Goal: Task Accomplishment & Management: Use online tool/utility

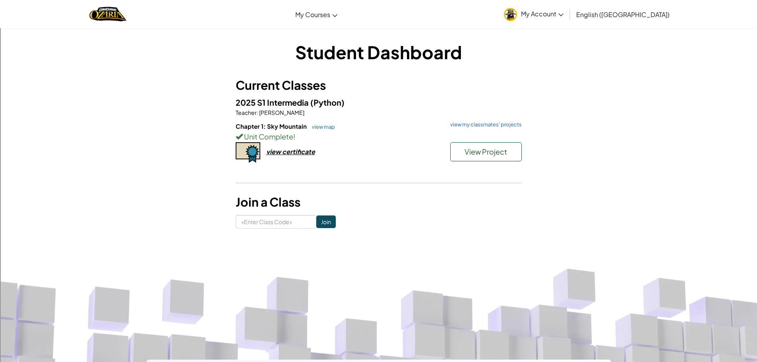
click at [379, 190] on hr at bounding box center [379, 187] width 286 height 8
click at [475, 152] on span "View Project" at bounding box center [486, 151] width 43 height 9
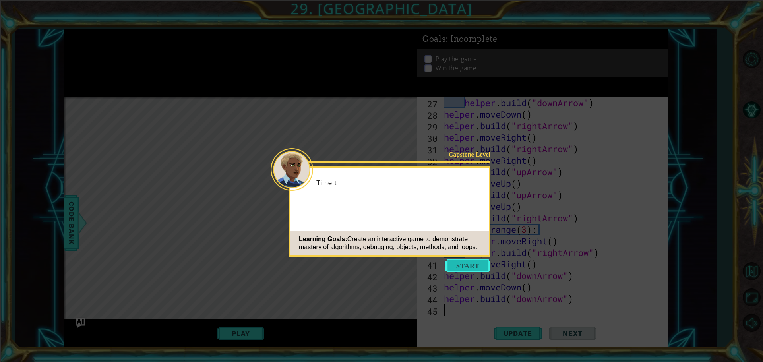
scroll to position [311, 0]
click at [469, 265] on button "Start" at bounding box center [467, 266] width 45 height 13
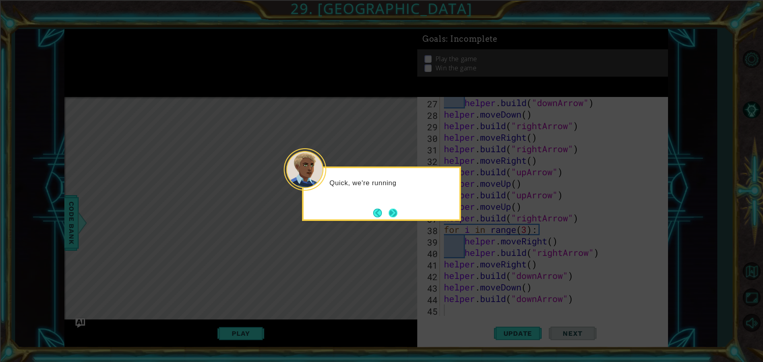
click at [393, 214] on button "Next" at bounding box center [393, 213] width 9 height 9
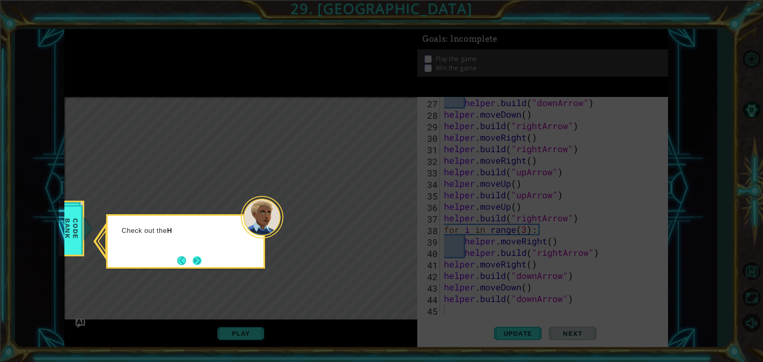
click at [200, 256] on button "Next" at bounding box center [197, 260] width 9 height 9
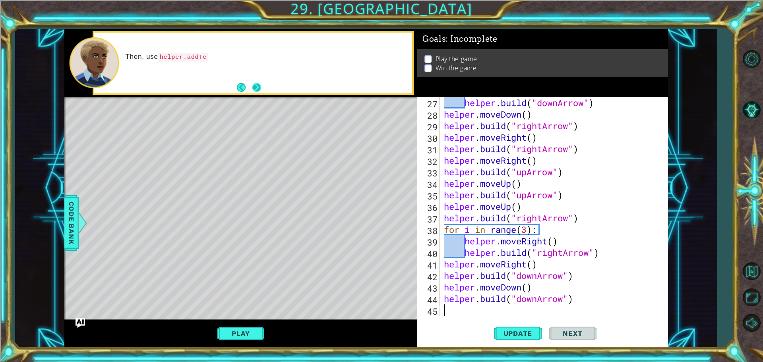
click at [259, 91] on button "Next" at bounding box center [256, 87] width 9 height 9
click at [250, 332] on button "Play" at bounding box center [240, 333] width 46 height 15
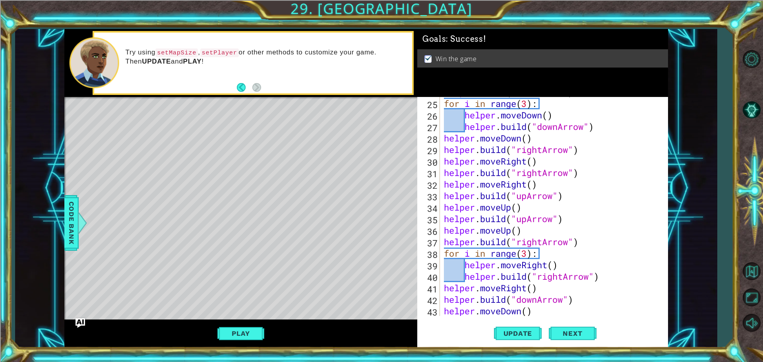
scroll to position [263, 0]
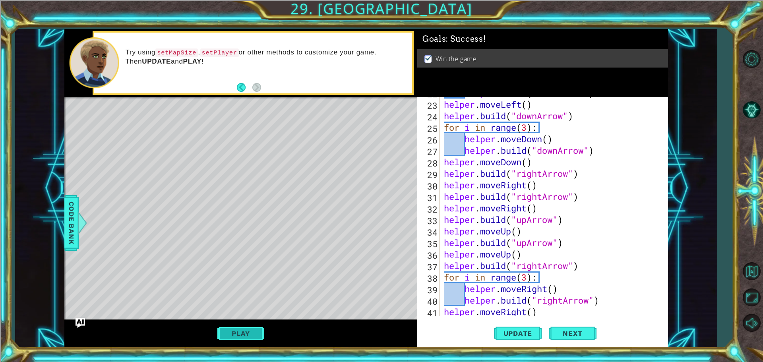
click at [250, 335] on button "Play" at bounding box center [240, 333] width 46 height 15
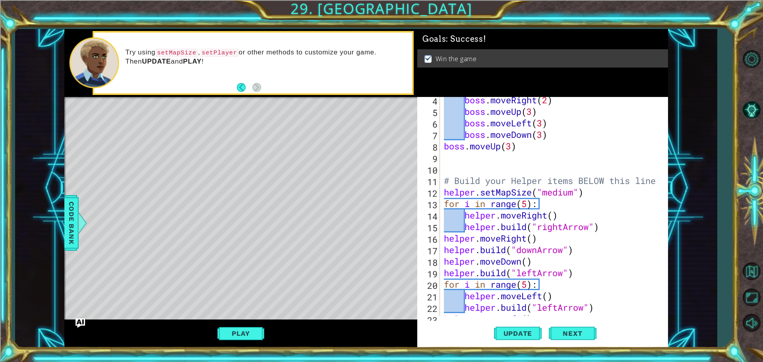
scroll to position [49, 0]
type textarea "helper.setMapSize("medium")"
click at [443, 194] on div "boss . moveRight ( 2 ) boss . moveUp ( 3 ) boss . moveLeft ( 3 ) boss . moveDow…" at bounding box center [552, 215] width 221 height 242
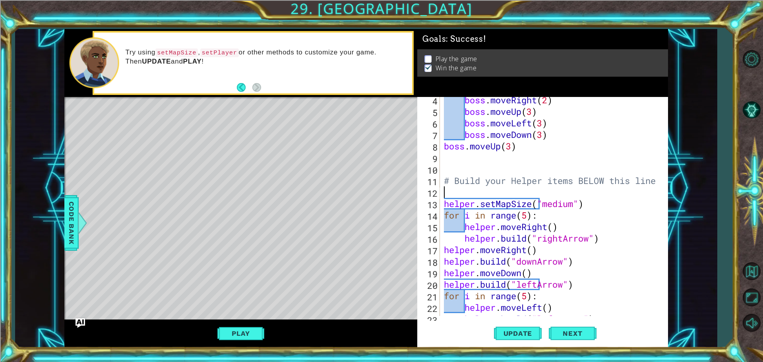
click at [446, 191] on div "boss . moveRight ( 2 ) boss . moveUp ( 3 ) boss . moveLeft ( 3 ) boss . moveDow…" at bounding box center [552, 215] width 221 height 242
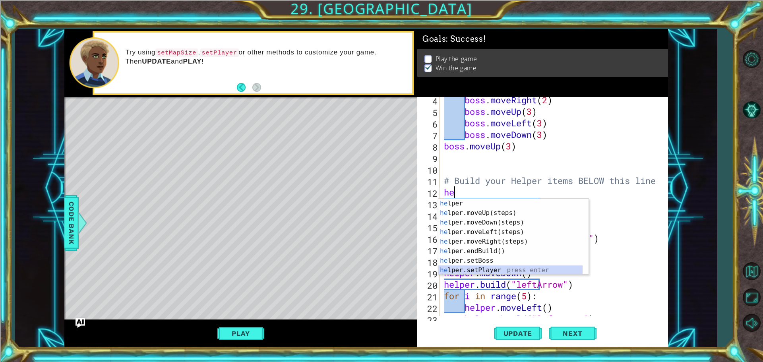
click at [465, 272] on div "he lper press enter he lper.moveUp(steps) press enter he lper.moveDown(steps) p…" at bounding box center [510, 246] width 144 height 95
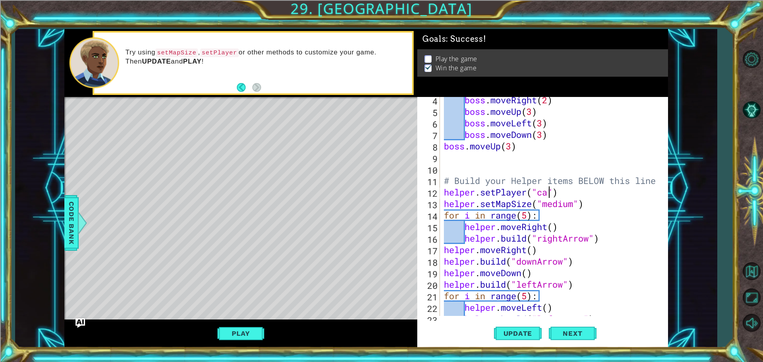
scroll to position [0, 5]
click at [517, 320] on div "helper.setPlayer("cat") 4 5 6 7 8 9 10 11 12 13 14 15 16 17 18 19 20 21 22 23 2…" at bounding box center [542, 222] width 251 height 251
click at [525, 331] on span "Update" at bounding box center [518, 333] width 45 height 8
click at [515, 331] on span "Update" at bounding box center [518, 333] width 45 height 8
click at [515, 328] on button "Update" at bounding box center [518, 333] width 48 height 25
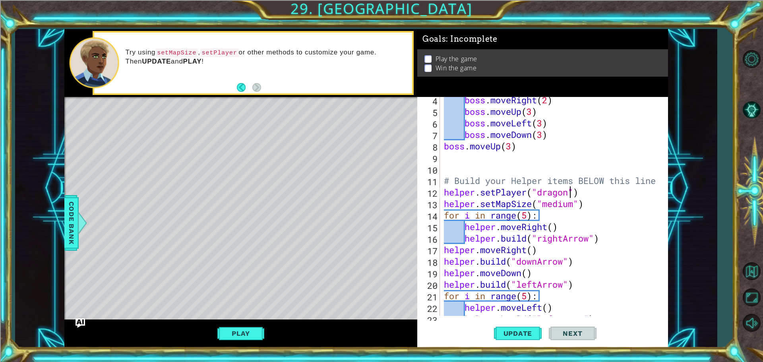
scroll to position [0, 6]
type textarea "helper.setPlayer("dragon")"
click at [511, 333] on span "Update" at bounding box center [518, 333] width 45 height 8
click at [247, 332] on button "Play" at bounding box center [240, 333] width 46 height 15
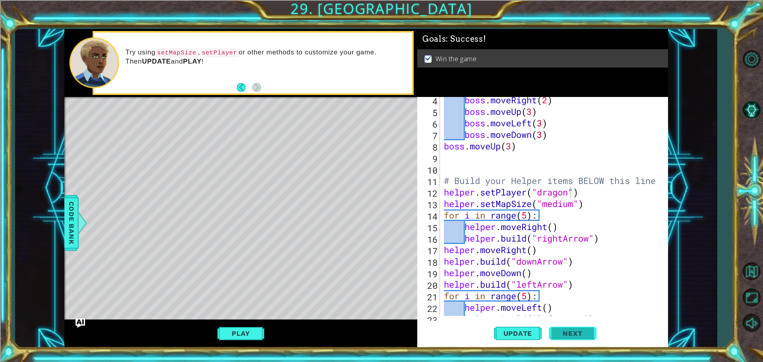
click at [563, 335] on span "Next" at bounding box center [572, 333] width 35 height 8
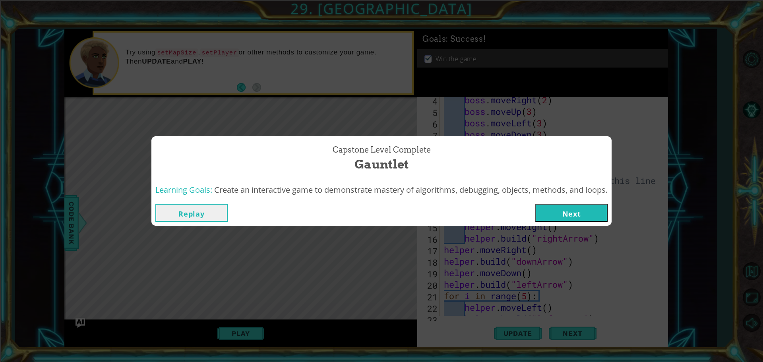
click at [585, 217] on button "Next" at bounding box center [571, 213] width 72 height 18
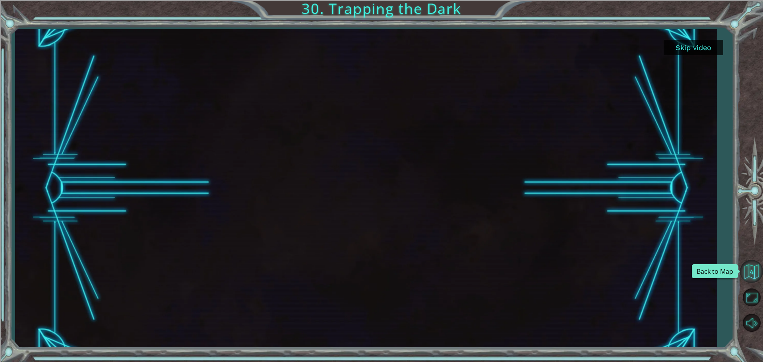
click at [756, 269] on button "Back to Map" at bounding box center [751, 271] width 23 height 23
drag, startPoint x: 756, startPoint y: 269, endPoint x: 746, endPoint y: 264, distance: 11.0
click at [746, 264] on button "Back to Map" at bounding box center [751, 271] width 23 height 23
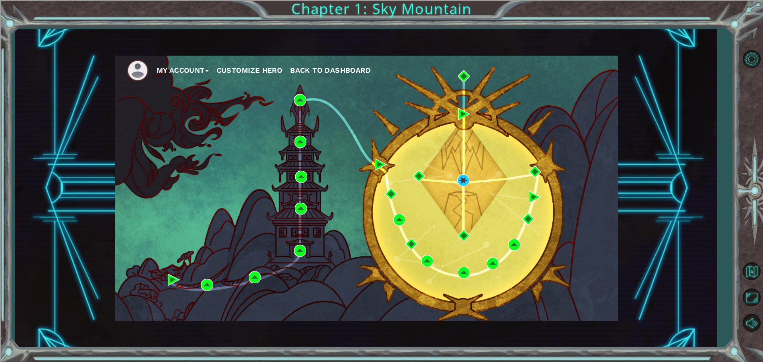
click at [281, 70] on button "Customize Hero" at bounding box center [250, 70] width 66 height 12
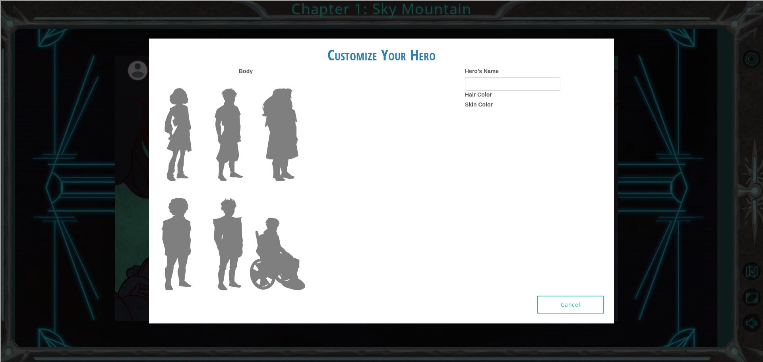
type input "camila"
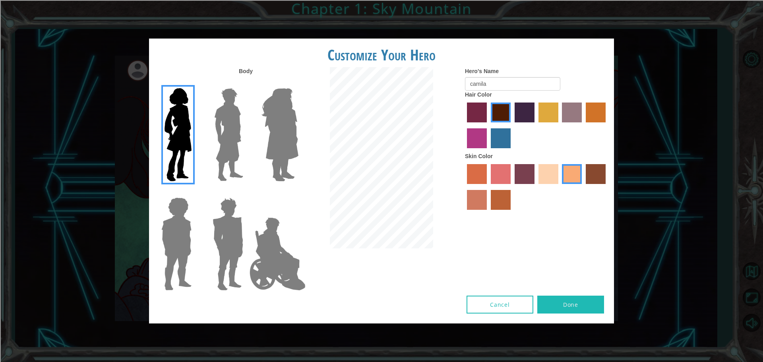
click at [267, 147] on img at bounding box center [279, 134] width 43 height 99
click at [298, 83] on input "Hero Amethyst" at bounding box center [298, 83] width 0 height 0
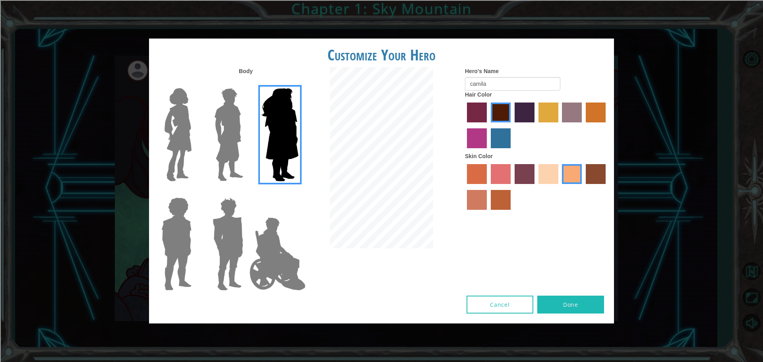
click at [262, 244] on img at bounding box center [277, 253] width 62 height 79
click at [298, 192] on input "Hero Jamie" at bounding box center [298, 192] width 0 height 0
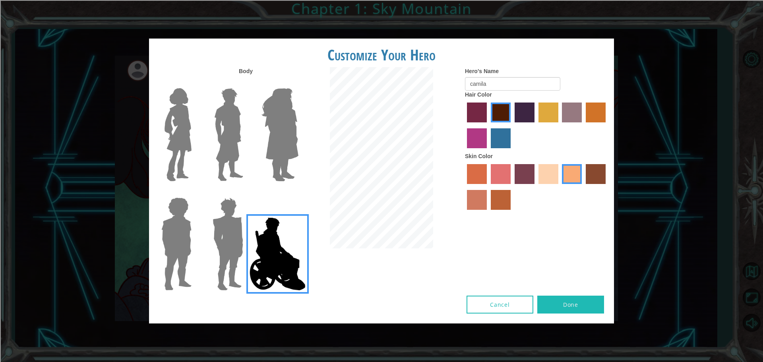
drag, startPoint x: 237, startPoint y: 234, endPoint x: 223, endPoint y: 226, distance: 16.4
click at [237, 233] on img at bounding box center [227, 243] width 37 height 99
click at [246, 192] on input "Hero Garnet" at bounding box center [246, 192] width 0 height 0
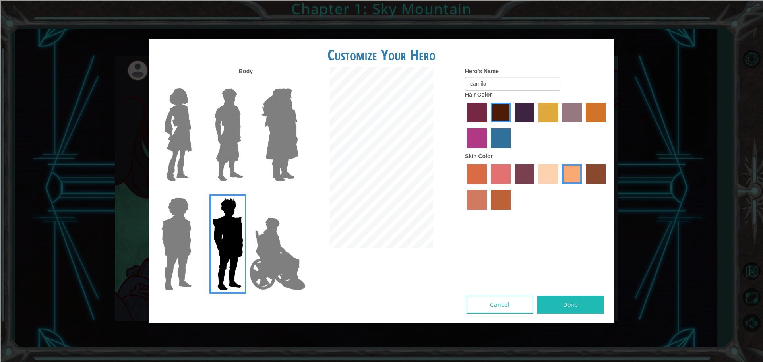
click at [182, 230] on img at bounding box center [176, 243] width 37 height 99
click at [195, 192] on input "Hero Steven" at bounding box center [195, 192] width 0 height 0
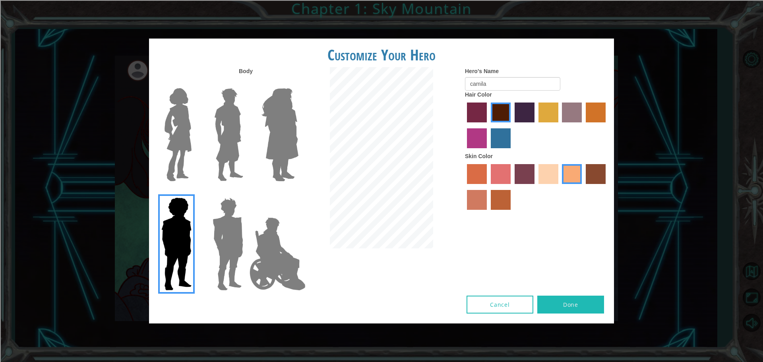
click at [159, 127] on label at bounding box center [175, 134] width 40 height 99
click at [195, 83] on input "Hero Connie" at bounding box center [195, 83] width 0 height 0
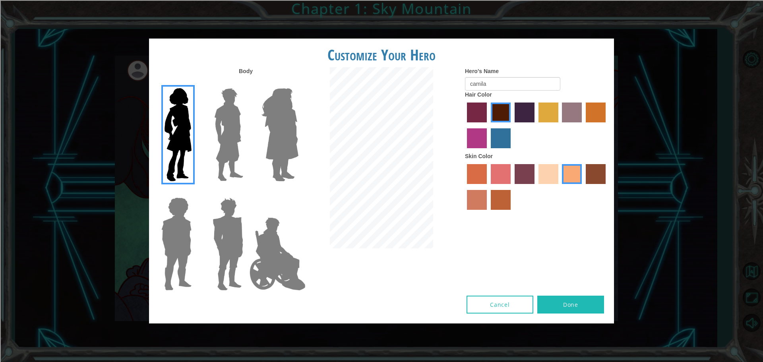
click at [562, 310] on button "Done" at bounding box center [570, 305] width 67 height 18
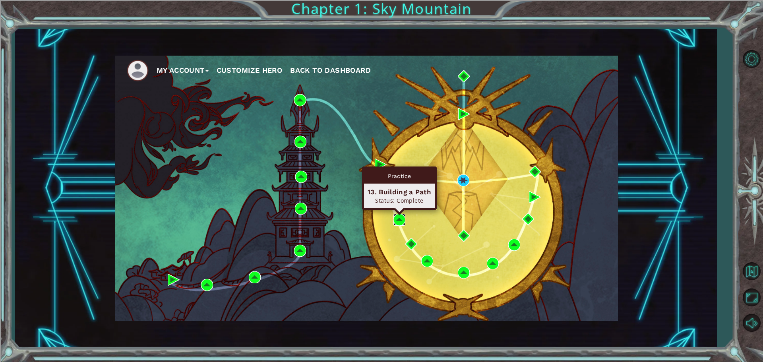
click at [401, 219] on img at bounding box center [399, 220] width 12 height 12
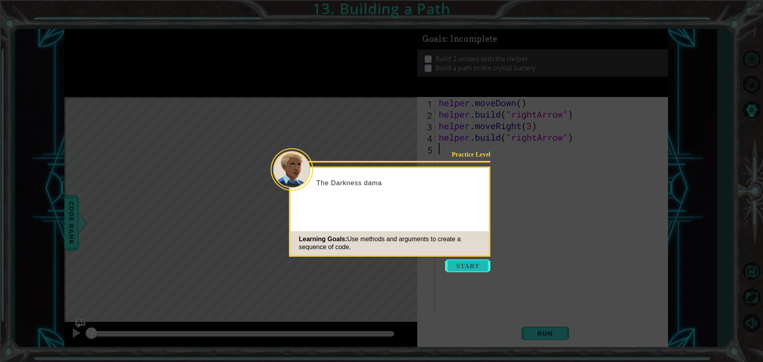
click at [460, 269] on button "Start" at bounding box center [467, 266] width 45 height 13
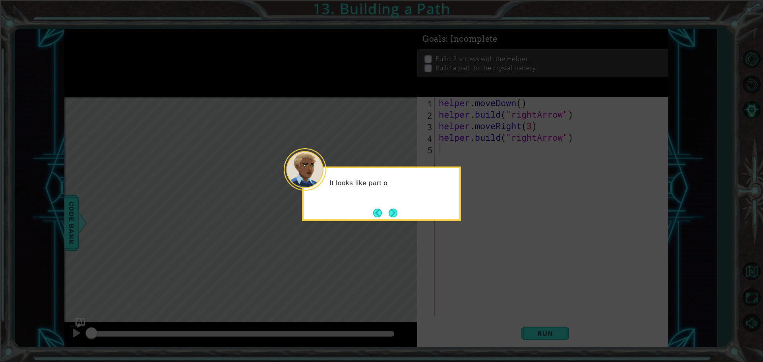
click at [390, 225] on icon at bounding box center [381, 181] width 763 height 362
click at [392, 213] on button "Next" at bounding box center [393, 213] width 9 height 9
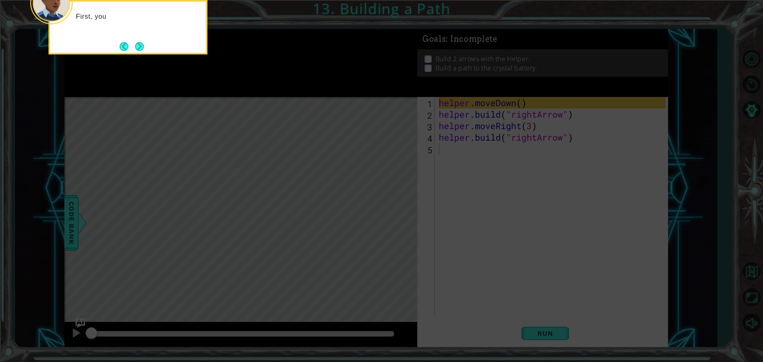
click at [392, 213] on icon at bounding box center [381, 54] width 763 height 616
drag, startPoint x: 404, startPoint y: 222, endPoint x: 404, endPoint y: 214, distance: 7.9
click at [404, 221] on icon at bounding box center [381, 54] width 763 height 616
click at [351, 179] on icon at bounding box center [381, 54] width 763 height 616
click at [139, 48] on button "Next" at bounding box center [139, 46] width 9 height 9
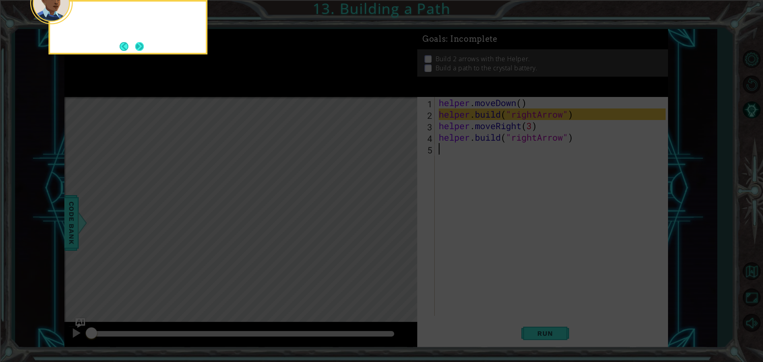
click at [138, 49] on button "Next" at bounding box center [139, 46] width 9 height 9
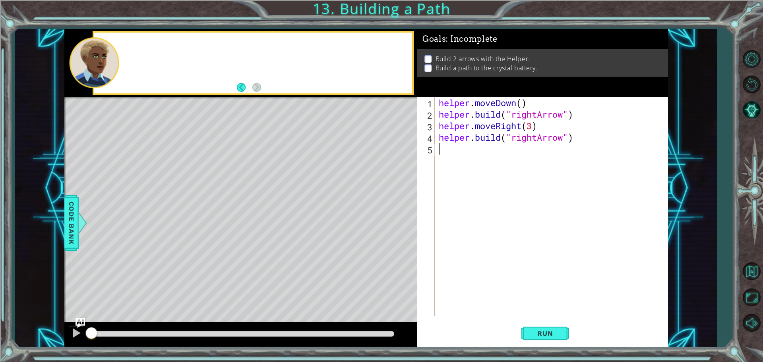
click at [138, 49] on div at bounding box center [253, 63] width 318 height 61
click at [437, 99] on div "1 2 3 4 5 helper . moveDown ( ) helper . build ( "rightArrow" ) helper . moveRi…" at bounding box center [541, 206] width 248 height 219
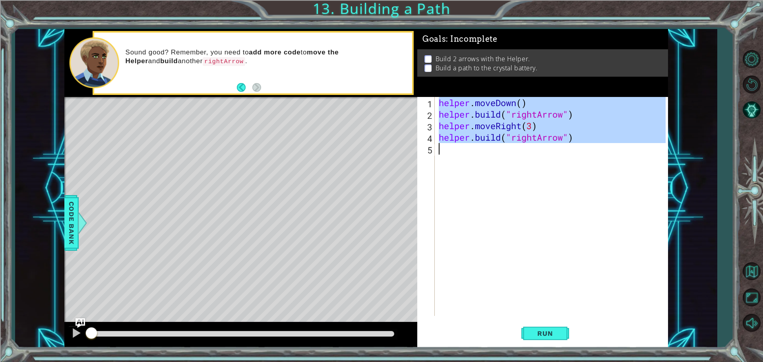
drag, startPoint x: 438, startPoint y: 101, endPoint x: 584, endPoint y: 143, distance: 151.9
click at [584, 143] on div "helper . moveDown ( ) helper . build ( "rightArrow" ) helper . moveRight ( 3 ) …" at bounding box center [553, 218] width 232 height 242
type textarea "[DOMAIN_NAME]("rightArrow")"
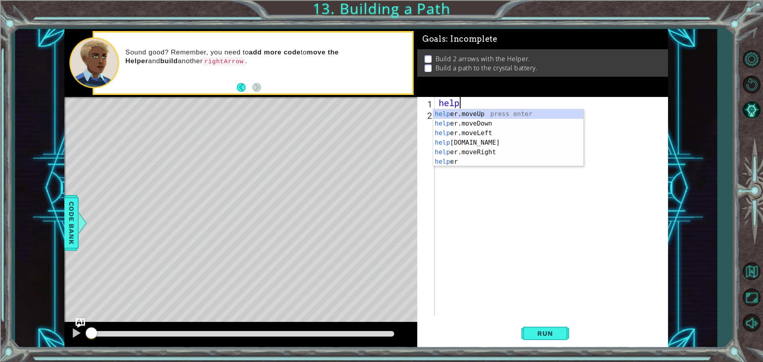
scroll to position [0, 1]
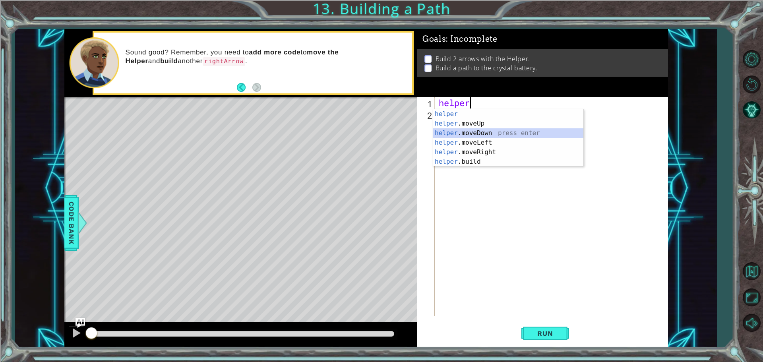
click at [504, 130] on div "helper press enter helper .moveUp press enter helper .moveDown press enter help…" at bounding box center [508, 147] width 150 height 76
type textarea "helper.moveDown(1)"
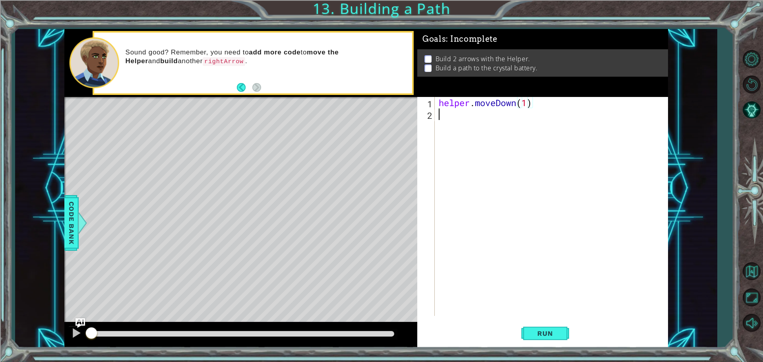
click at [498, 122] on div "helper . moveDown ( 1 )" at bounding box center [553, 218] width 232 height 242
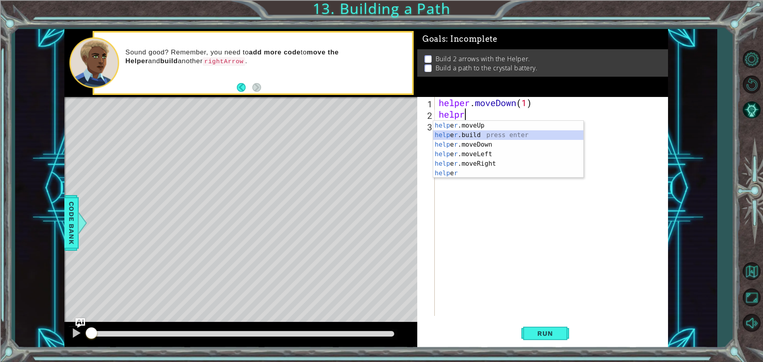
click at [478, 132] on div "help e r .moveUp press enter help e r .build press enter help e r .moveDown pre…" at bounding box center [508, 159] width 150 height 76
type textarea "[DOMAIN_NAME]("rightArrow")"
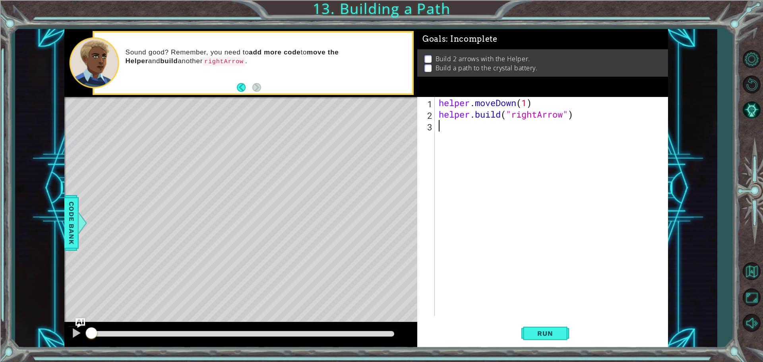
click at [460, 125] on div "helper . moveDown ( 1 ) helper . build ( "rightArrow" )" at bounding box center [553, 218] width 232 height 242
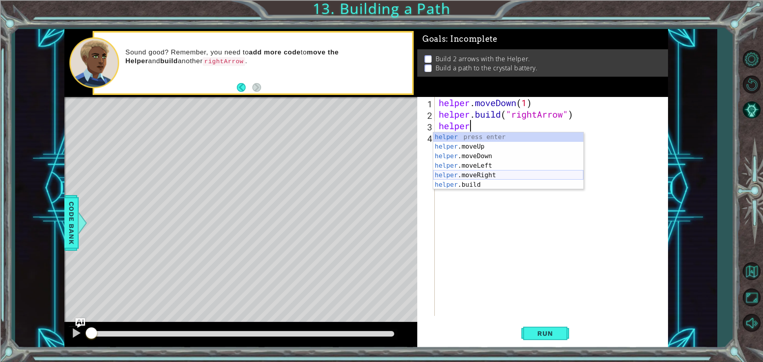
click at [499, 172] on div "helper press enter helper .moveUp press enter helper .moveDown press enter help…" at bounding box center [508, 170] width 150 height 76
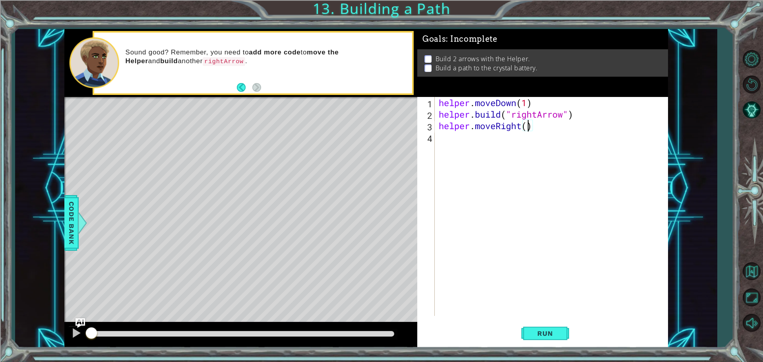
type textarea "helper.moveRight(3)"
click at [457, 142] on div "helper . moveDown ( 1 ) helper . build ( "rightArrow" ) helper . moveRight ( 3 )" at bounding box center [553, 218] width 232 height 242
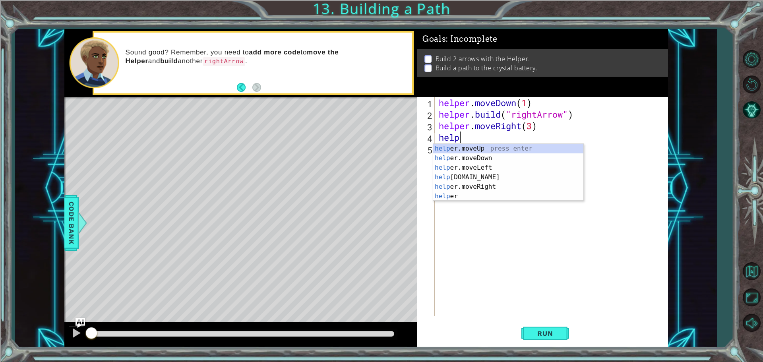
scroll to position [0, 1]
click at [499, 196] on div "helper press enter helper .moveUp press enter helper .moveDown press enter help…" at bounding box center [508, 182] width 150 height 76
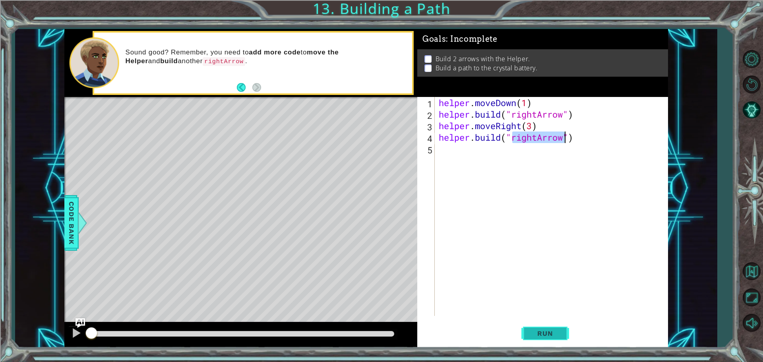
type textarea "[DOMAIN_NAME]("rightArrow")"
click at [553, 330] on span "Run" at bounding box center [544, 333] width 31 height 8
